Goal: Task Accomplishment & Management: Complete application form

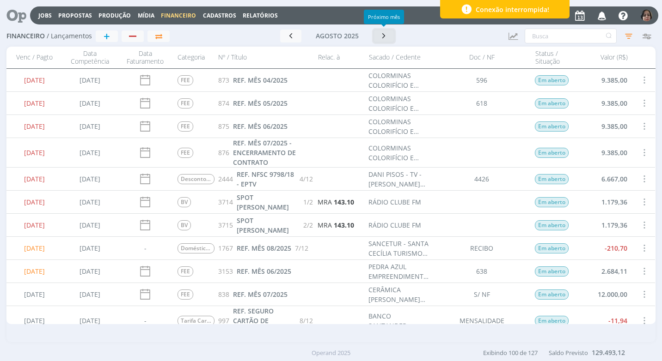
click at [385, 35] on icon "button" at bounding box center [383, 35] width 9 height 9
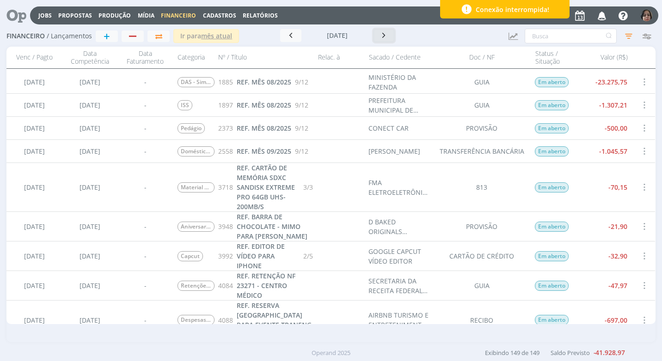
scroll to position [2865, 0]
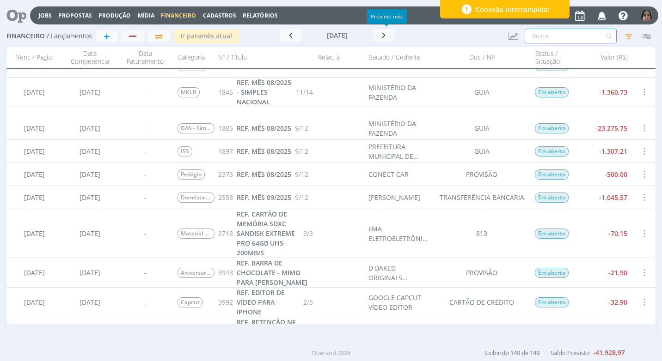
click at [542, 39] on input "text" at bounding box center [570, 36] width 92 height 15
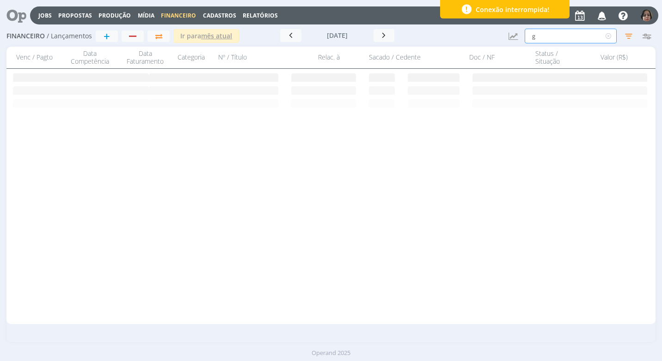
scroll to position [0, 0]
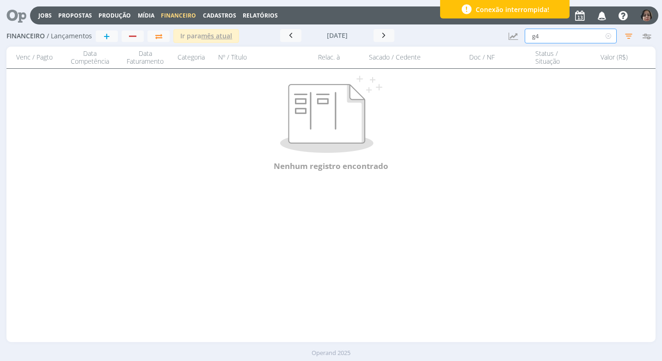
type input "g"
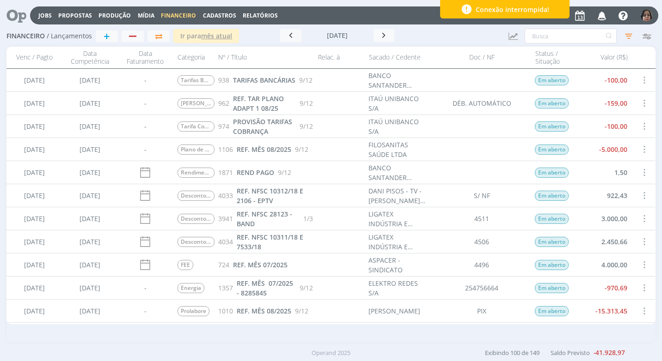
click at [222, 12] on span "Cadastros" at bounding box center [219, 16] width 33 height 8
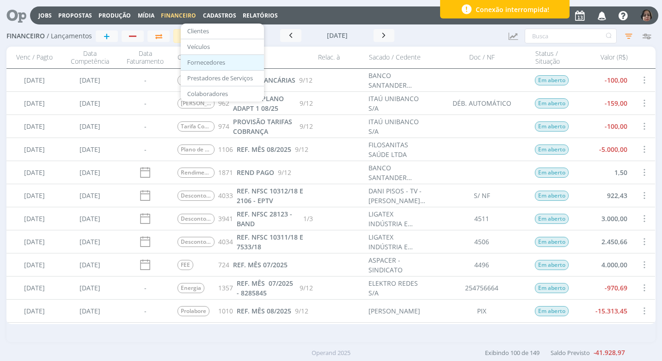
click at [215, 62] on link "Fornecedores" at bounding box center [222, 62] width 78 height 14
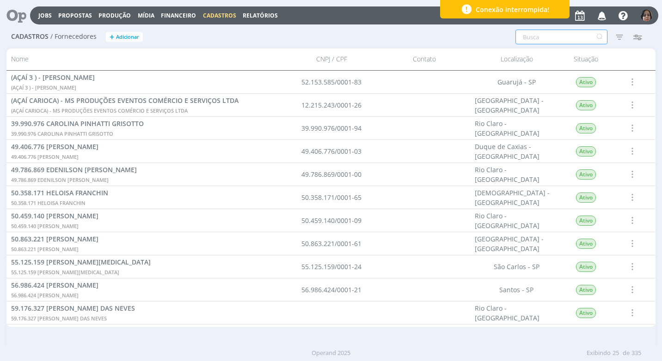
click at [536, 32] on input "text" at bounding box center [561, 37] width 92 height 15
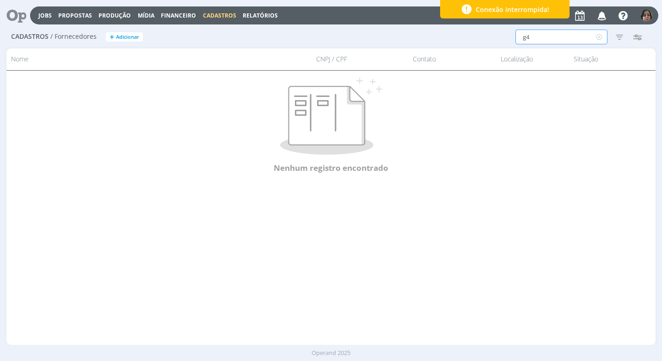
type input "g"
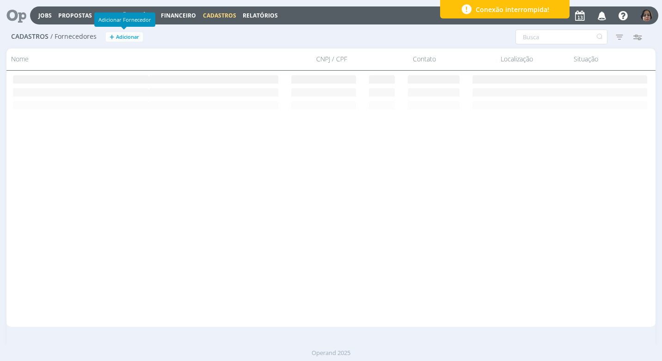
click at [126, 34] on span "Adicionar" at bounding box center [127, 37] width 23 height 6
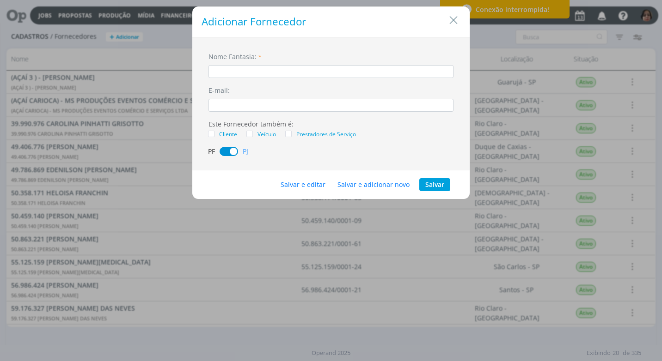
type input "g"
type input "G4 - PRODUTOS GRAFICOS LTDA"
click at [323, 181] on button "Salvar e editar" at bounding box center [302, 184] width 57 height 13
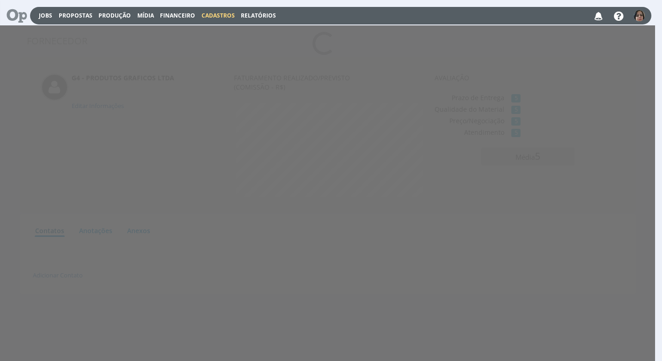
scroll to position [5, 0]
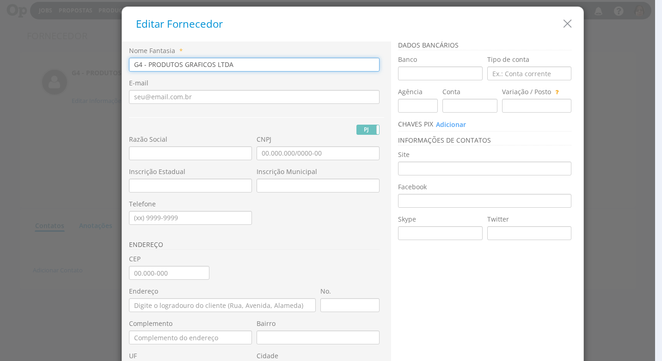
drag, startPoint x: 245, startPoint y: 62, endPoint x: 110, endPoint y: 70, distance: 134.7
click at [110, 70] on div "Editar Fornecedor Nome Fantasia * G4 - PRODUTOS GRAFICOS LTDA E-mail PJ PF RG R…" at bounding box center [331, 180] width 662 height 361
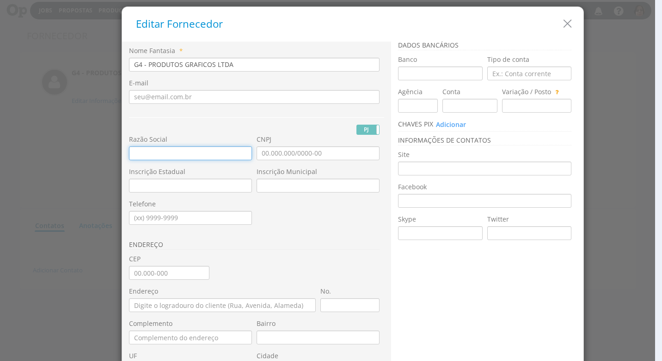
click at [133, 149] on input "text" at bounding box center [190, 153] width 123 height 14
paste input "G4 - PRODUTOS GRAFICOS LTDA"
type input "G4 - PRODUTOS GRAFICOS LTDA"
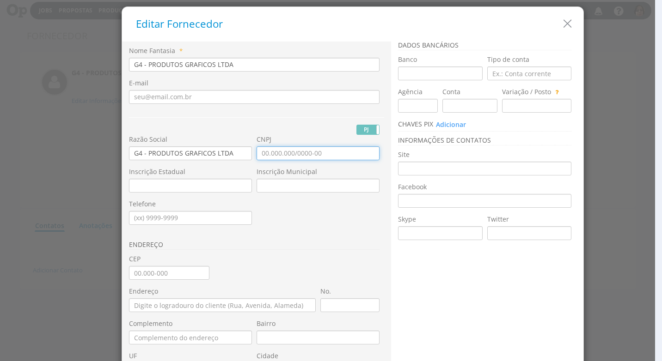
click at [258, 155] on input "CNPJ" at bounding box center [317, 153] width 123 height 14
type input "04.002.700/0001-76"
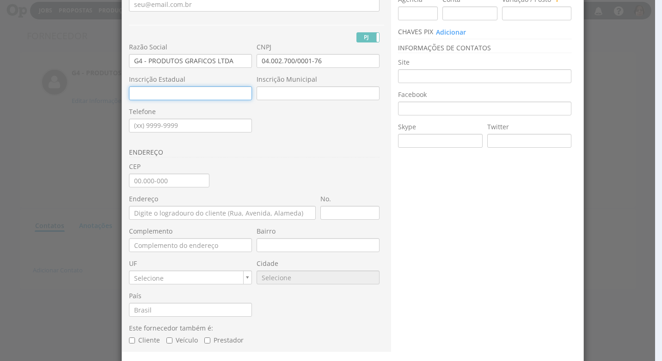
scroll to position [124, 0]
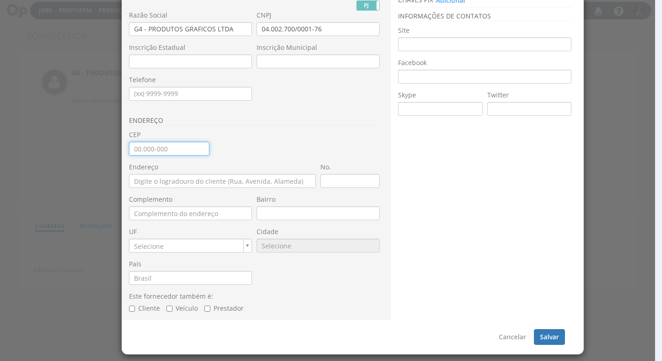
click at [131, 152] on input "CEP" at bounding box center [169, 149] width 80 height 14
type input "14.216-000"
